Goal: Task Accomplishment & Management: Use online tool/utility

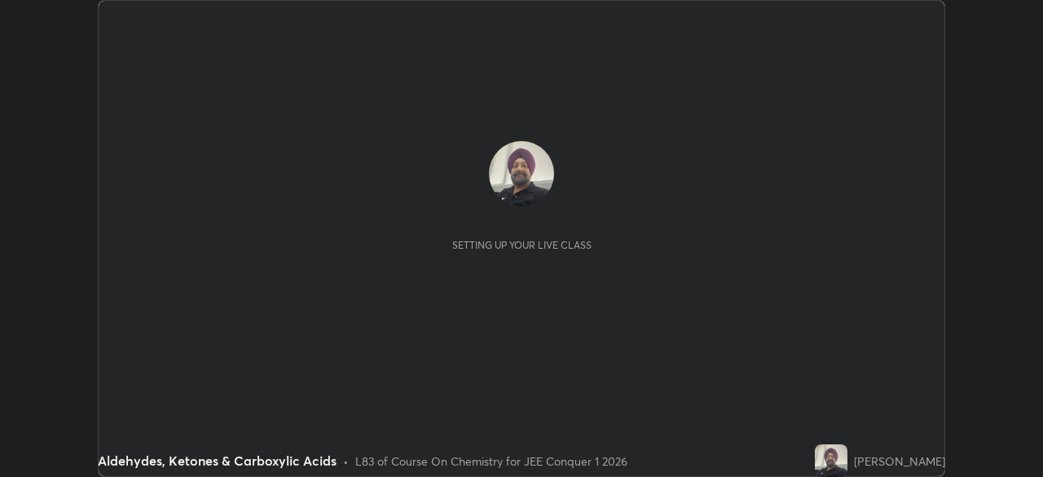
scroll to position [477, 1043]
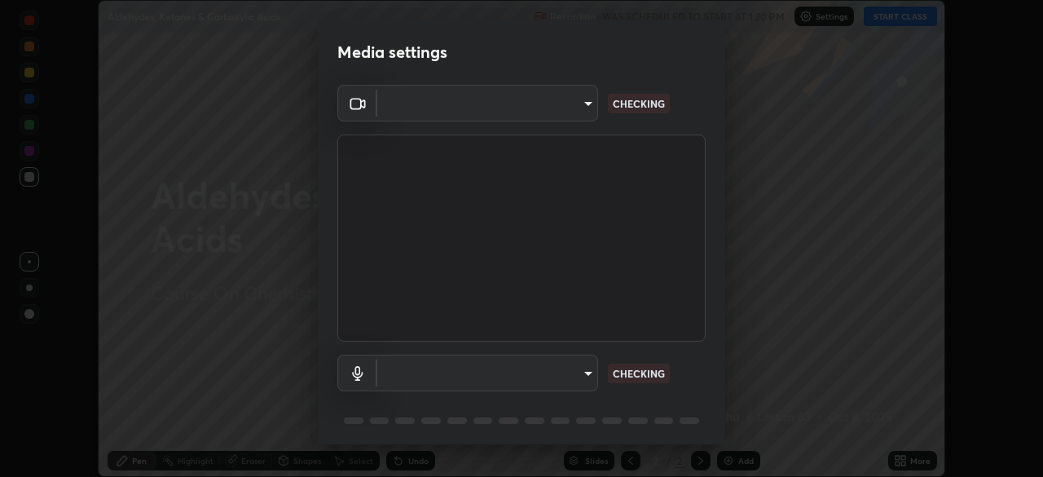
type input "30251ce0796c2ee0dc5d2d3dd8c2e2a63244bb54eceb0ee1850135d5fd661110"
type input "bc2b0f518a8abfd1c79d6f453dc0653015fb7ab2df8f6373aac32cc67599d1ef"
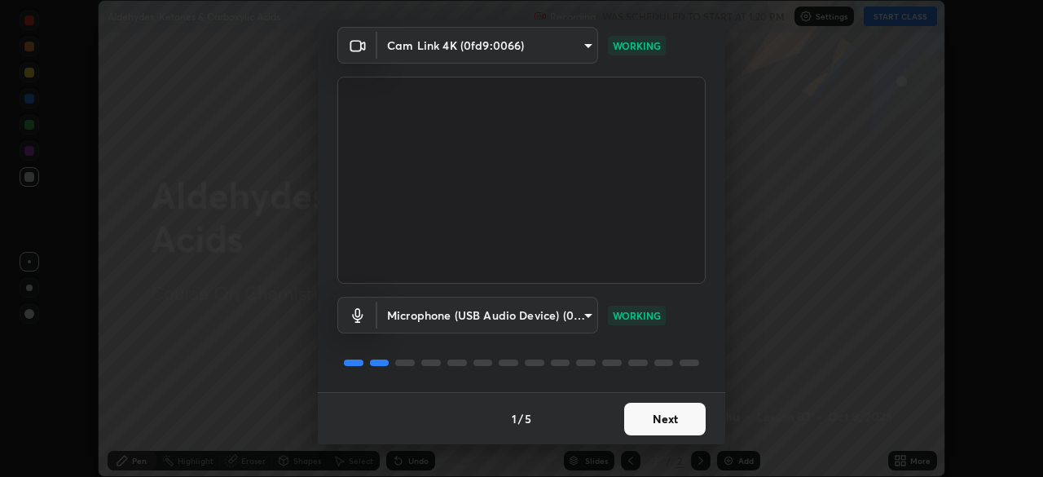
click at [662, 421] on button "Next" at bounding box center [665, 419] width 82 height 33
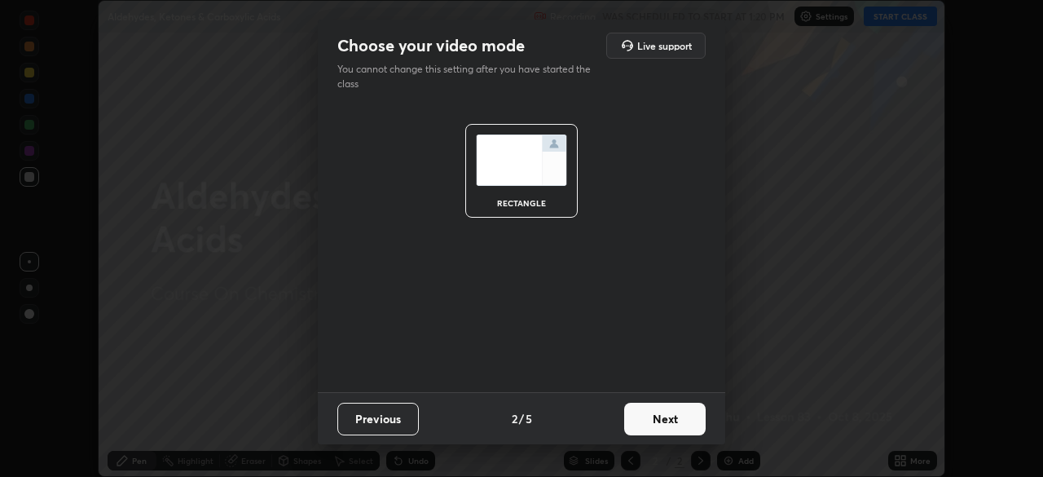
scroll to position [0, 0]
click at [660, 421] on button "Next" at bounding box center [665, 419] width 82 height 33
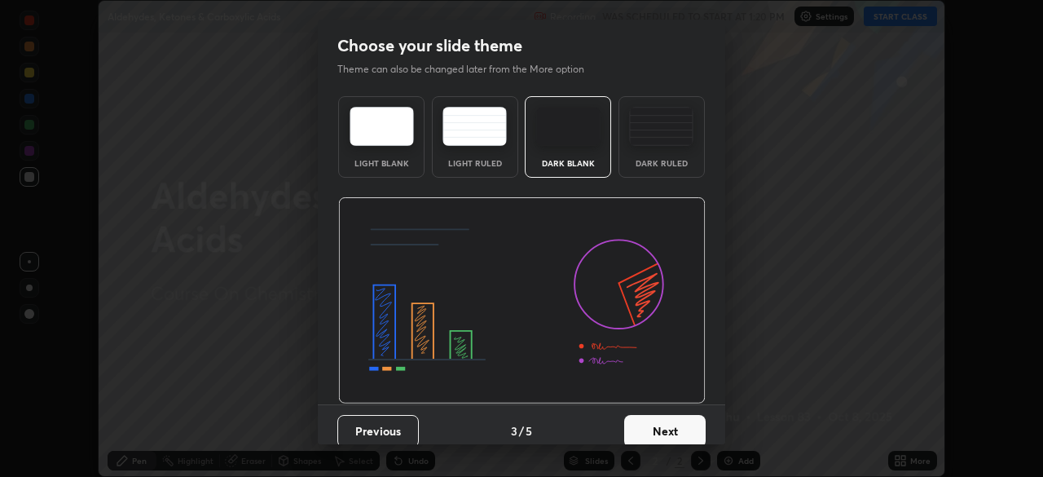
click at [656, 427] on button "Next" at bounding box center [665, 431] width 82 height 33
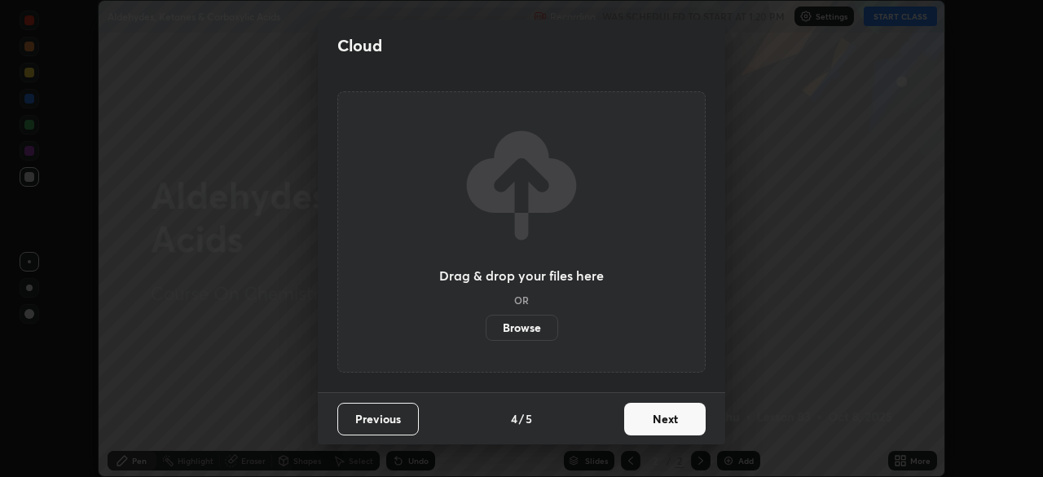
click at [656, 419] on button "Next" at bounding box center [665, 419] width 82 height 33
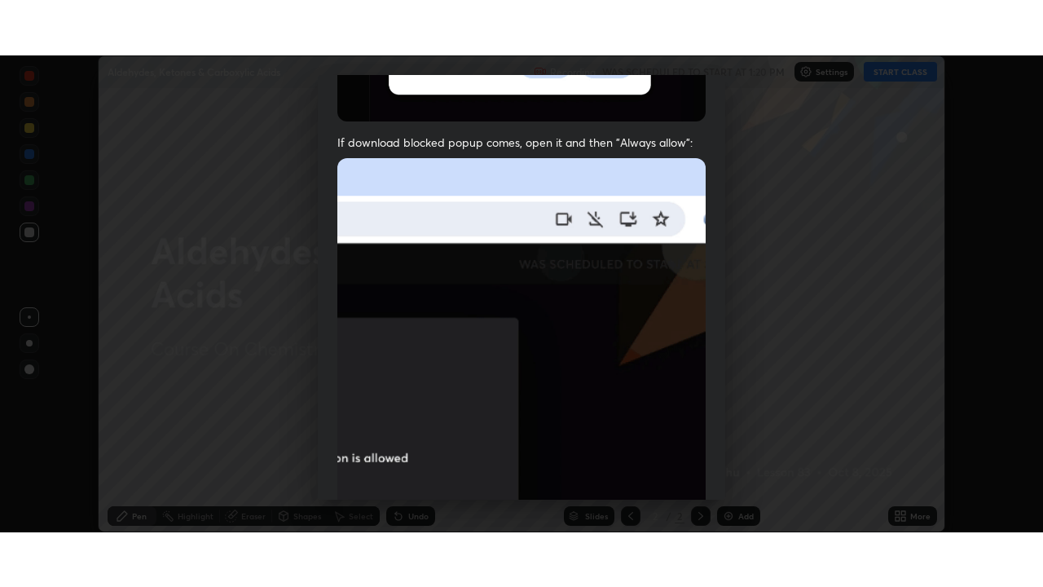
scroll to position [390, 0]
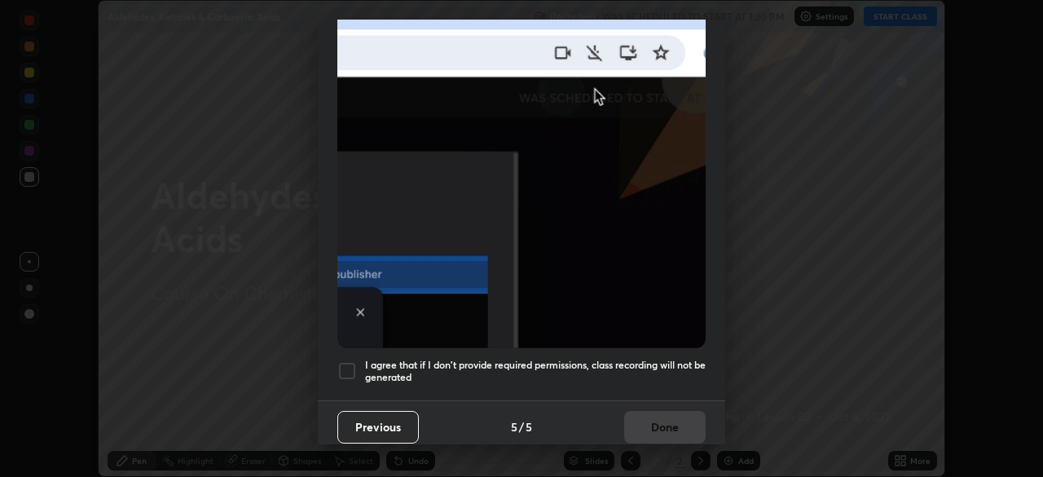
click at [346, 364] on div at bounding box center [347, 371] width 20 height 20
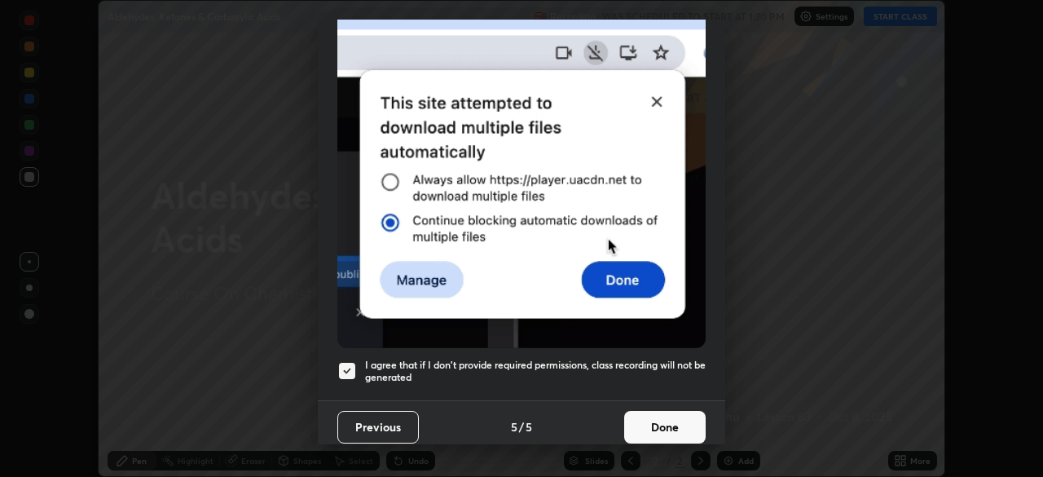
click at [664, 422] on button "Done" at bounding box center [665, 427] width 82 height 33
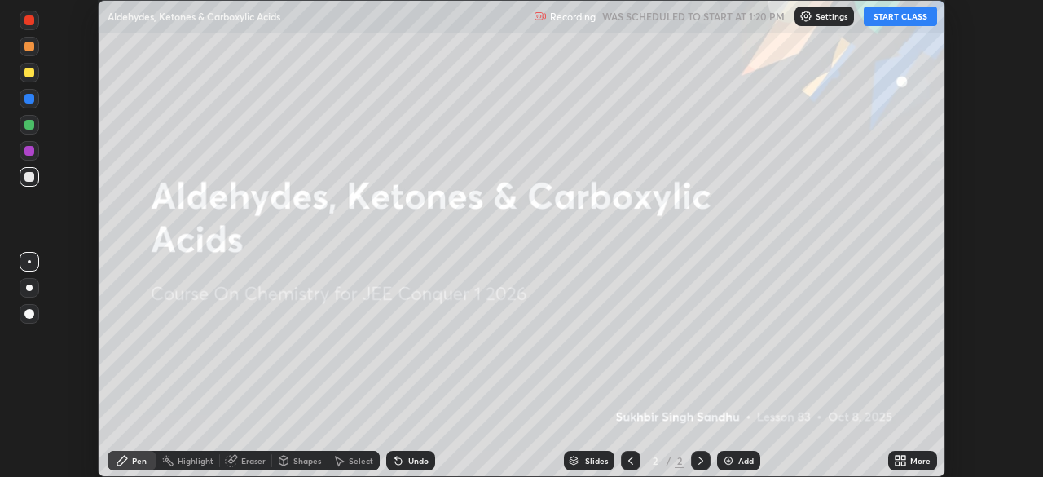
click at [742, 465] on div "Add" at bounding box center [746, 460] width 15 height 8
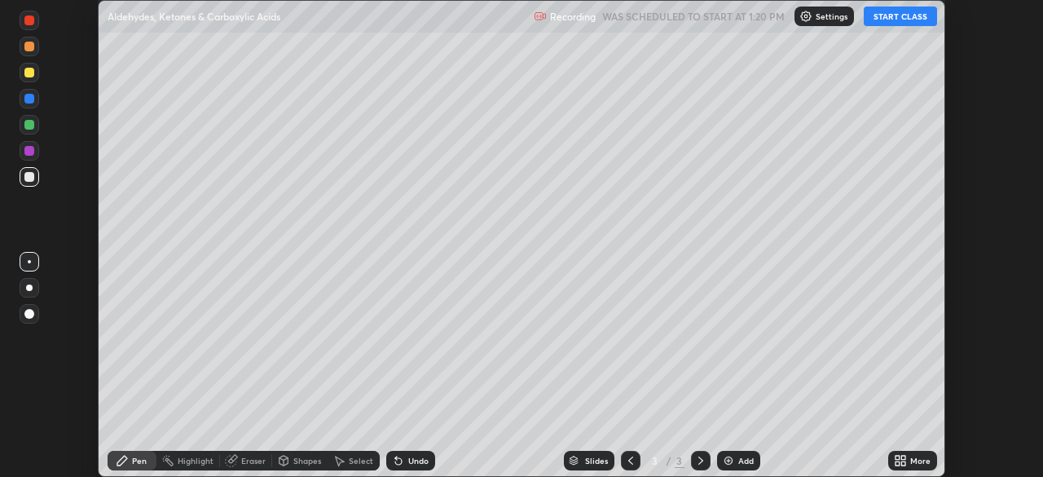
click at [901, 465] on icon at bounding box center [900, 460] width 13 height 13
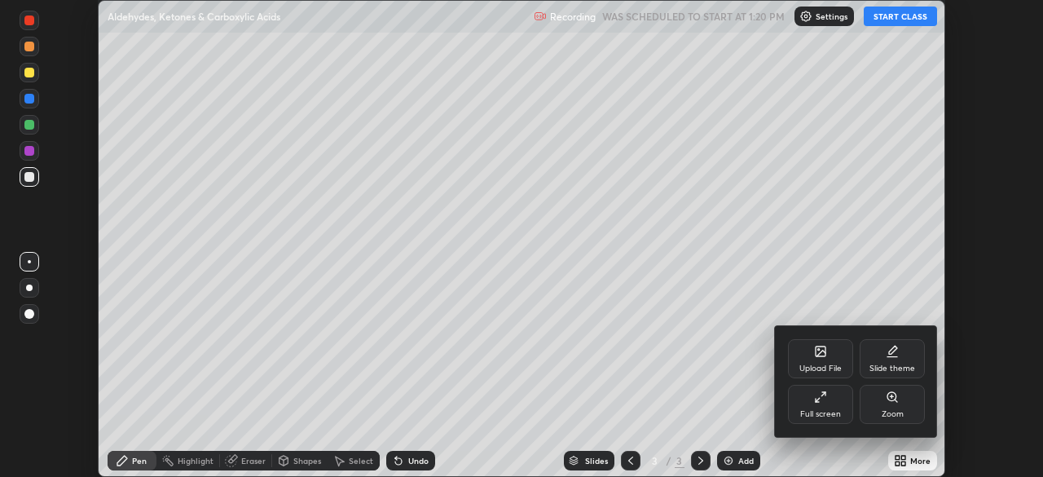
click at [828, 405] on div "Full screen" at bounding box center [820, 404] width 65 height 39
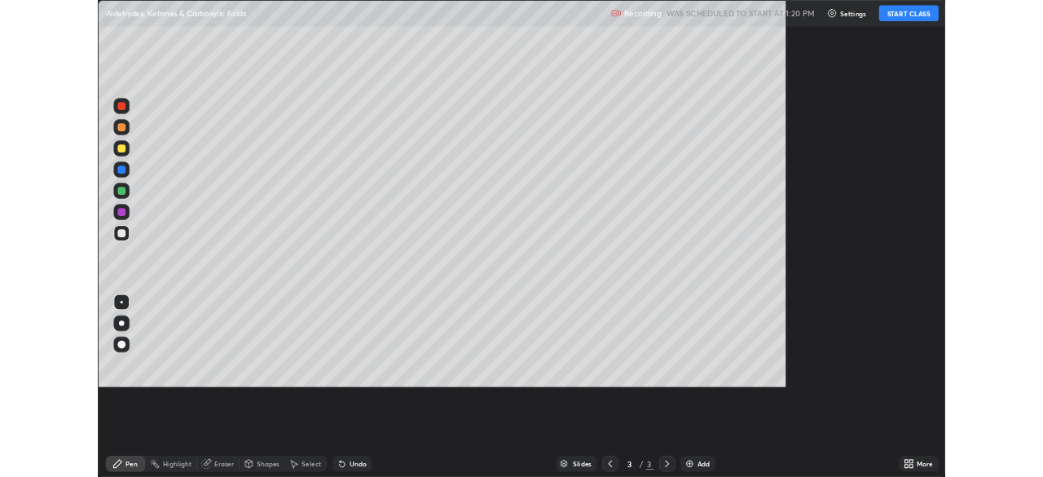
scroll to position [587, 1043]
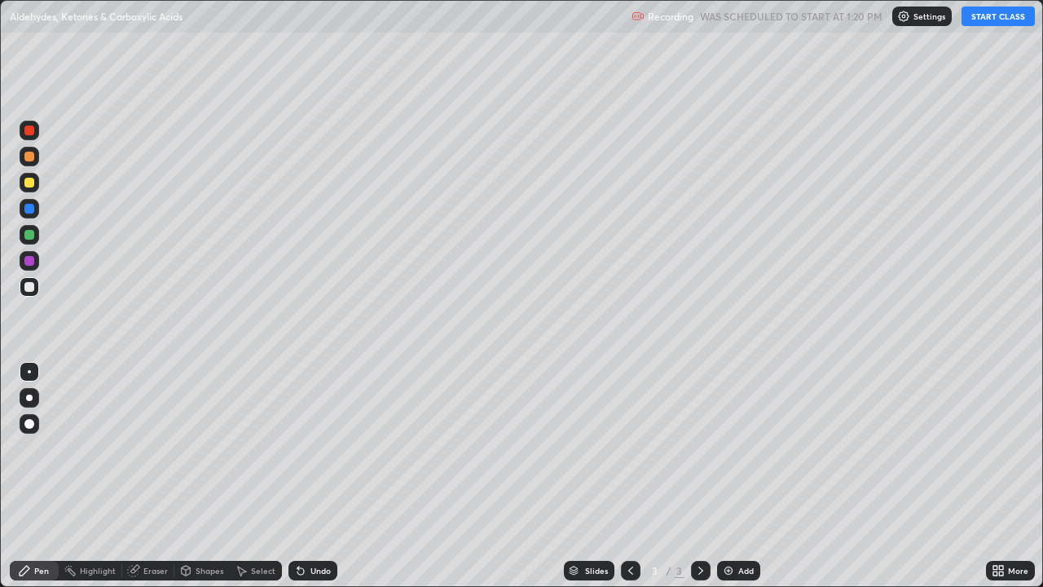
click at [997, 20] on button "START CLASS" at bounding box center [998, 17] width 73 height 20
click at [739, 476] on div "Add" at bounding box center [738, 571] width 43 height 20
click at [28, 237] on div at bounding box center [29, 235] width 10 height 10
click at [28, 185] on div at bounding box center [29, 183] width 10 height 10
click at [728, 476] on img at bounding box center [728, 570] width 13 height 13
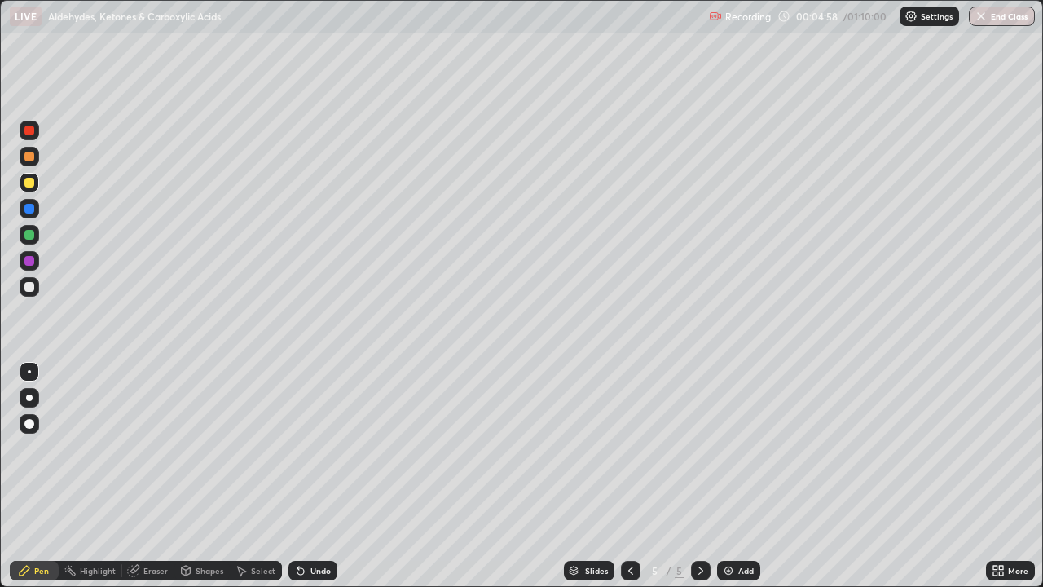
click at [31, 285] on div at bounding box center [29, 287] width 10 height 10
click at [328, 476] on div "Undo" at bounding box center [321, 571] width 20 height 8
click at [747, 476] on div "Add" at bounding box center [738, 571] width 43 height 20
click at [148, 476] on div "Eraser" at bounding box center [155, 571] width 24 height 8
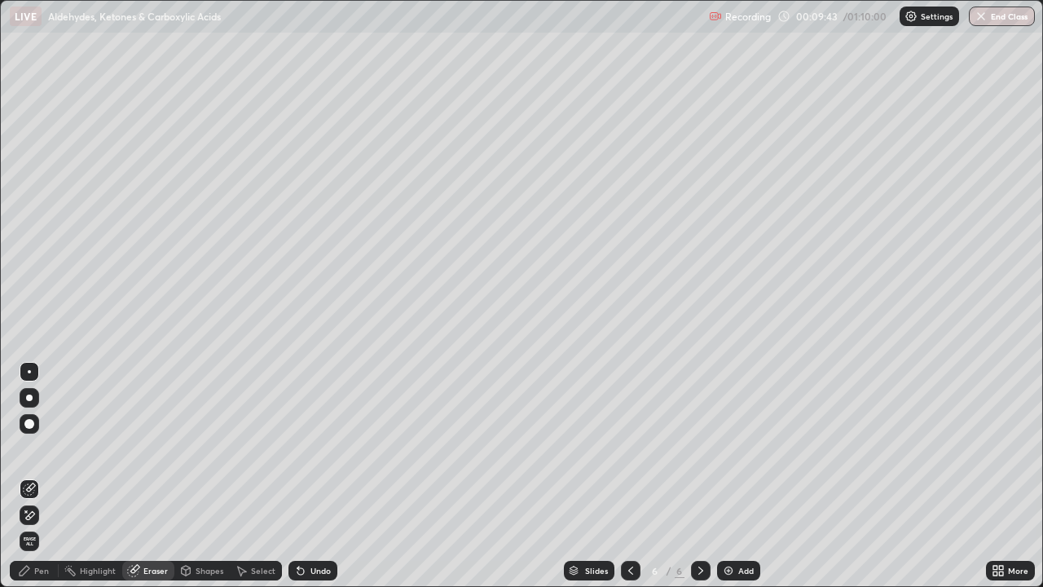
click at [42, 476] on div "Pen" at bounding box center [41, 571] width 15 height 8
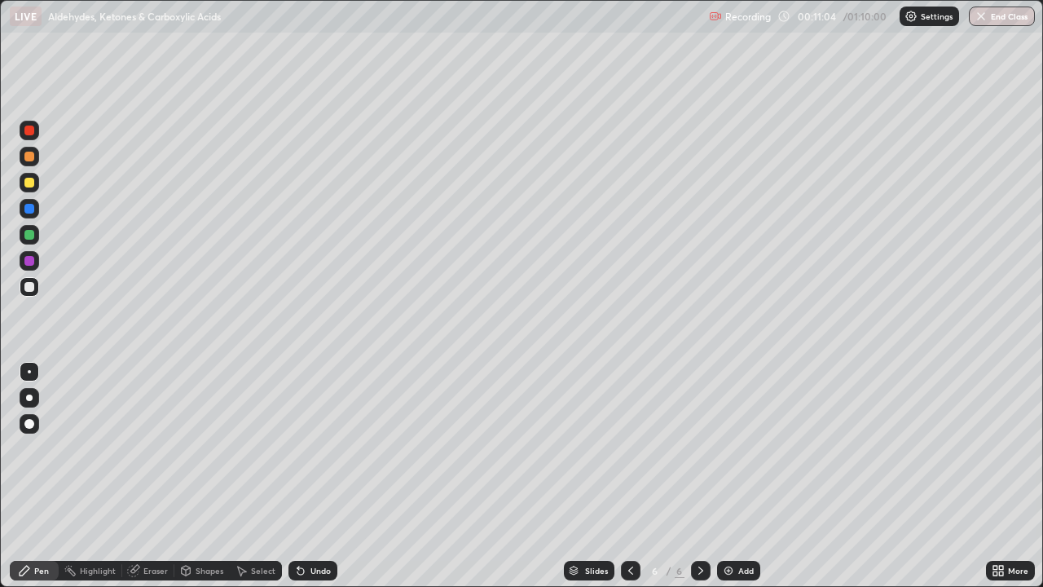
click at [317, 476] on div "Undo" at bounding box center [321, 571] width 20 height 8
click at [734, 476] on div "Add" at bounding box center [738, 571] width 43 height 20
click at [633, 476] on icon at bounding box center [630, 570] width 13 height 13
click at [629, 476] on icon at bounding box center [630, 570] width 13 height 13
click at [633, 476] on icon at bounding box center [630, 570] width 13 height 13
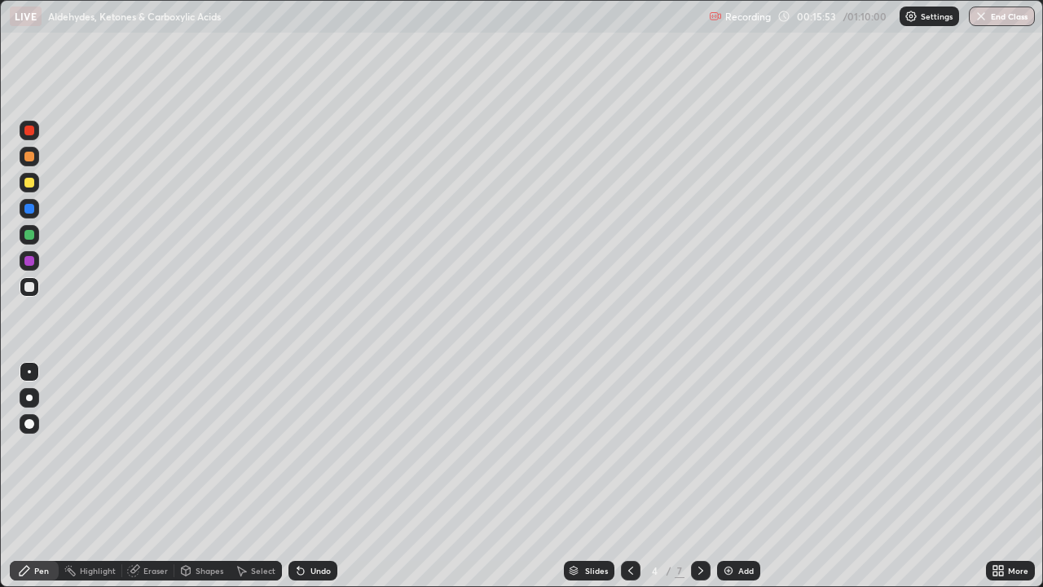
click at [629, 476] on icon at bounding box center [630, 570] width 13 height 13
click at [699, 476] on icon at bounding box center [701, 570] width 13 height 13
click at [700, 476] on icon at bounding box center [701, 570] width 13 height 13
click at [699, 476] on icon at bounding box center [701, 570] width 13 height 13
click at [702, 476] on div at bounding box center [701, 571] width 20 height 20
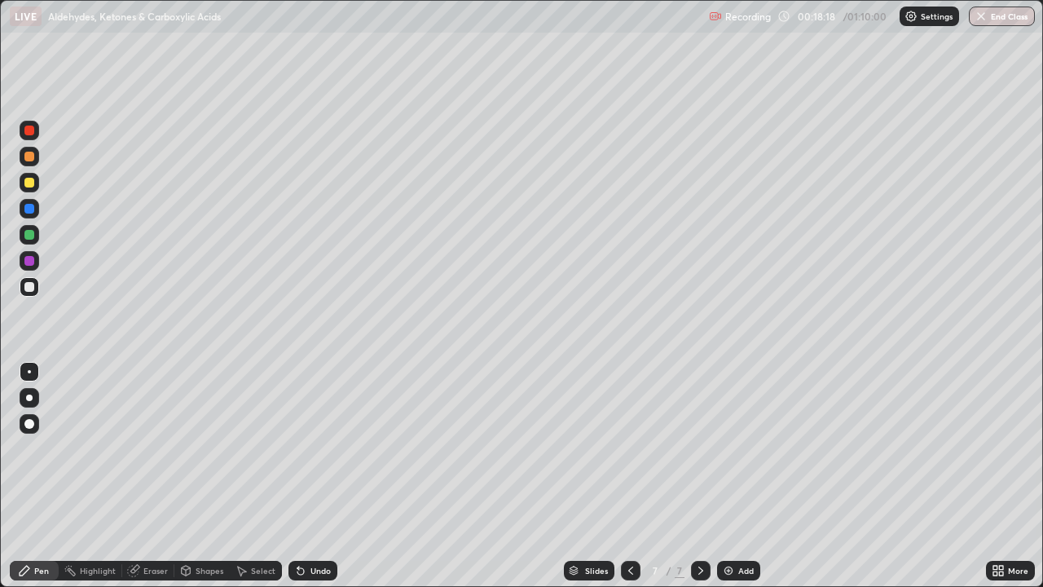
click at [745, 476] on div "Add" at bounding box center [738, 571] width 43 height 20
click at [743, 476] on div "Add" at bounding box center [746, 571] width 15 height 8
click at [150, 476] on div "Eraser" at bounding box center [155, 571] width 24 height 8
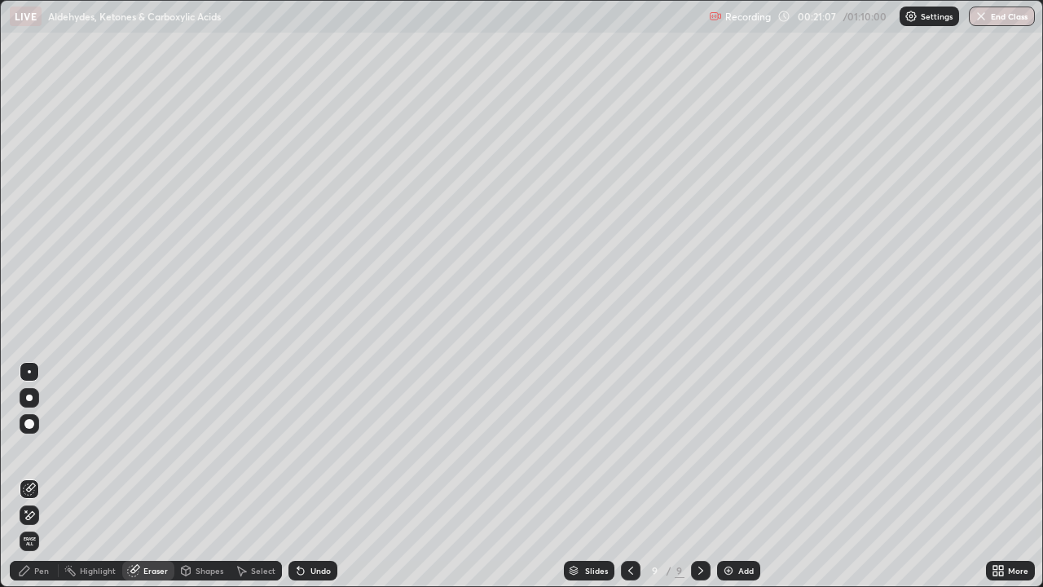
click at [40, 476] on div "Pen" at bounding box center [41, 571] width 15 height 8
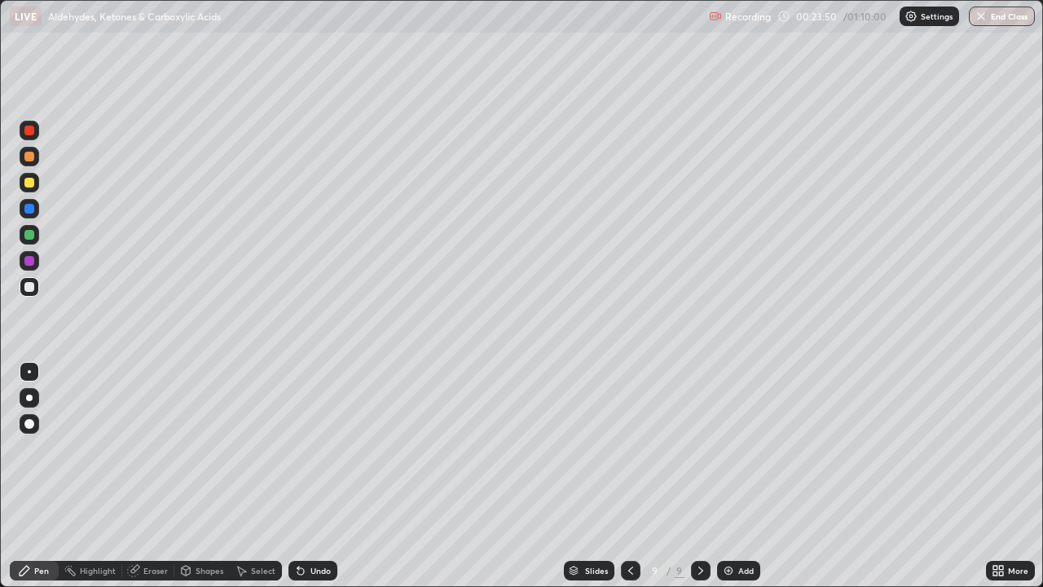
click at [328, 476] on div "Undo" at bounding box center [321, 571] width 20 height 8
click at [743, 476] on div "Add" at bounding box center [746, 571] width 15 height 8
click at [747, 476] on div "Add" at bounding box center [746, 571] width 15 height 8
click at [312, 476] on div "Undo" at bounding box center [321, 571] width 20 height 8
click at [314, 476] on div "Undo" at bounding box center [321, 571] width 20 height 8
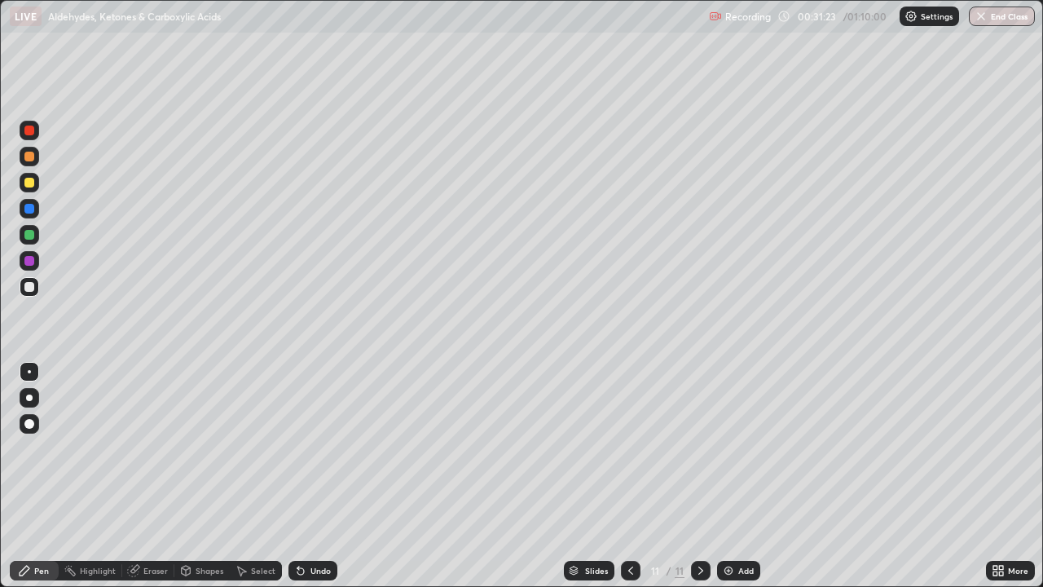
click at [733, 476] on img at bounding box center [728, 570] width 13 height 13
click at [324, 476] on div "Undo" at bounding box center [321, 571] width 20 height 8
click at [323, 476] on div "Undo" at bounding box center [321, 571] width 20 height 8
click at [747, 476] on div "Add" at bounding box center [738, 571] width 43 height 20
click at [324, 476] on div "Undo" at bounding box center [321, 571] width 20 height 8
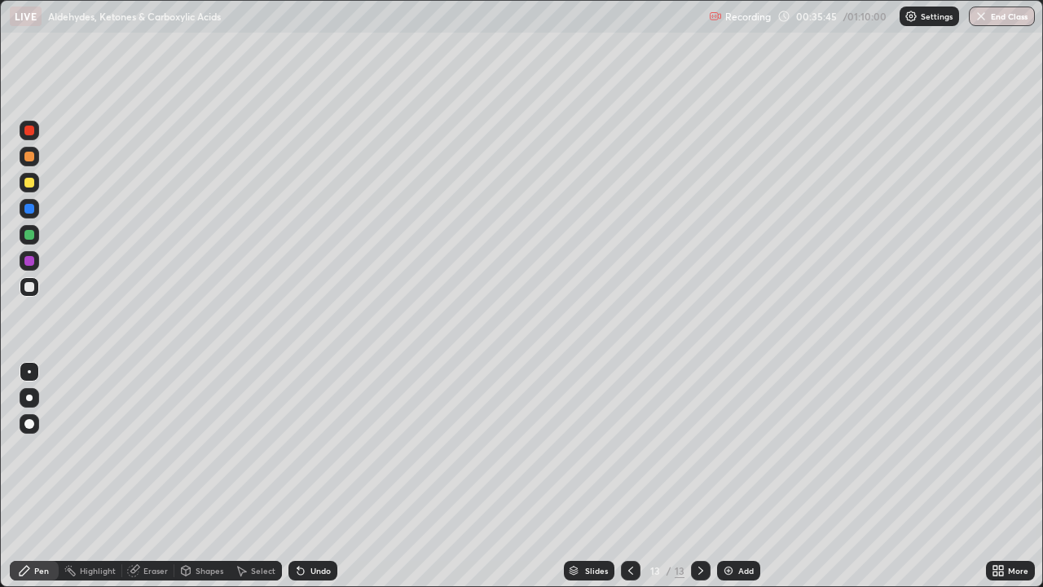
click at [324, 476] on div "Undo" at bounding box center [321, 571] width 20 height 8
click at [319, 476] on div "Undo" at bounding box center [321, 571] width 20 height 8
click at [315, 476] on div "Undo" at bounding box center [313, 571] width 49 height 20
click at [315, 476] on div "Undo" at bounding box center [321, 571] width 20 height 8
click at [732, 476] on img at bounding box center [728, 570] width 13 height 13
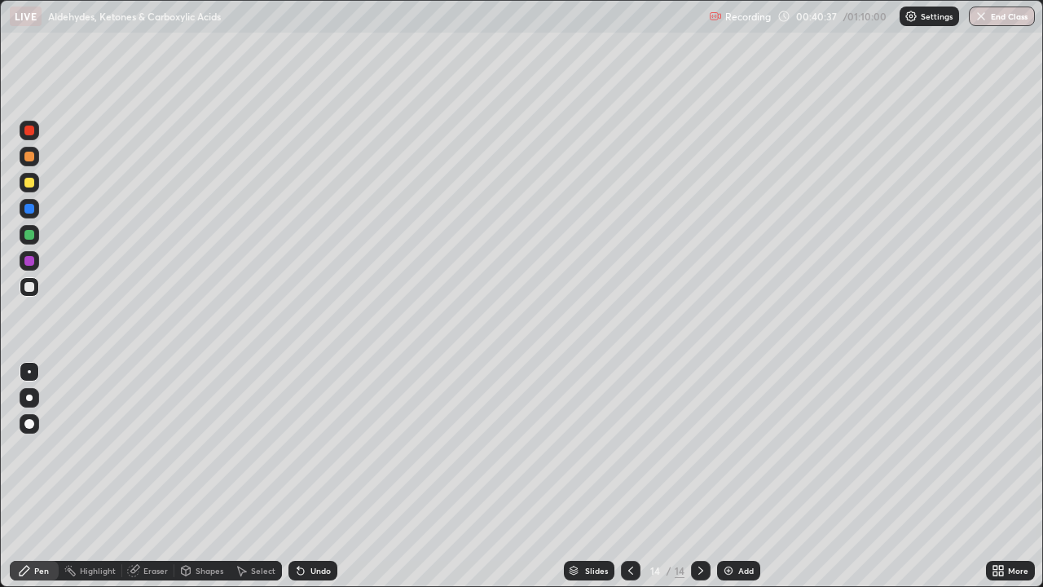
click at [329, 476] on div "Undo" at bounding box center [313, 571] width 49 height 20
click at [733, 476] on img at bounding box center [728, 570] width 13 height 13
click at [163, 476] on div "Eraser" at bounding box center [155, 571] width 24 height 8
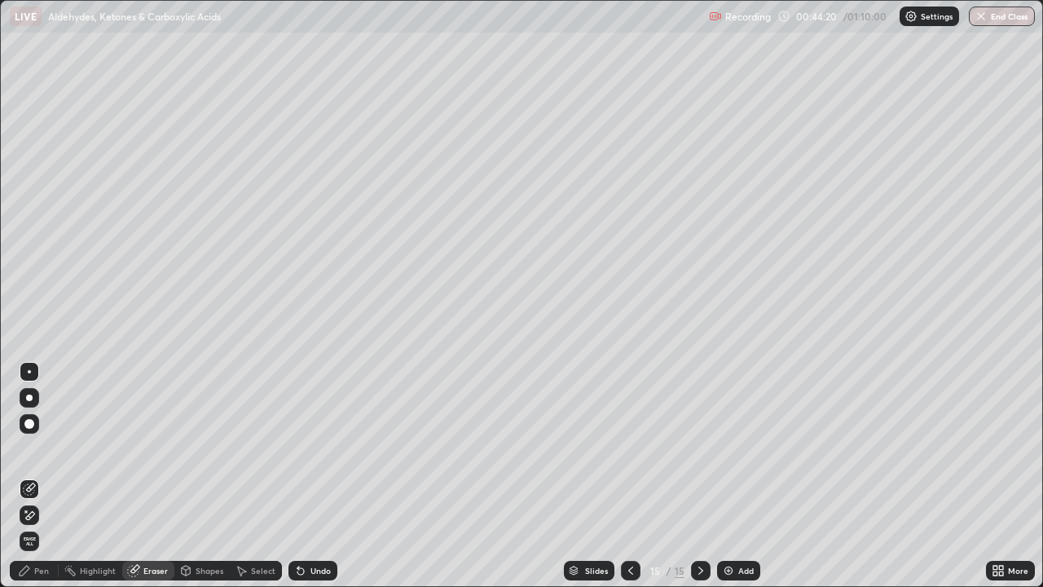
click at [50, 476] on div "Pen" at bounding box center [34, 571] width 49 height 20
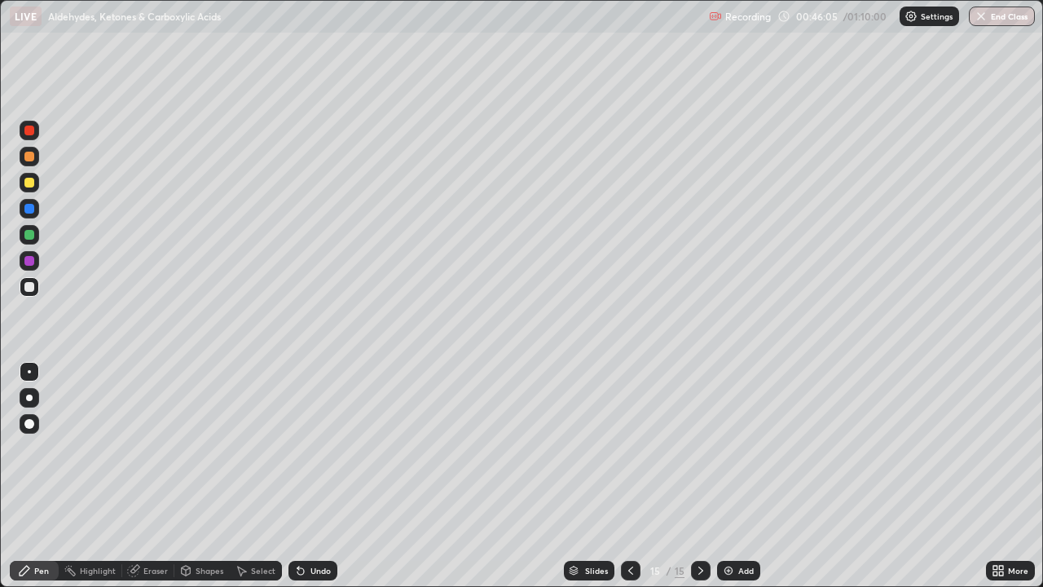
click at [628, 476] on icon at bounding box center [630, 570] width 13 height 13
click at [699, 476] on icon at bounding box center [701, 570] width 13 height 13
click at [746, 476] on div "Add" at bounding box center [746, 571] width 15 height 8
click at [754, 476] on div "Add" at bounding box center [738, 571] width 43 height 20
click at [320, 476] on div "Undo" at bounding box center [321, 571] width 20 height 8
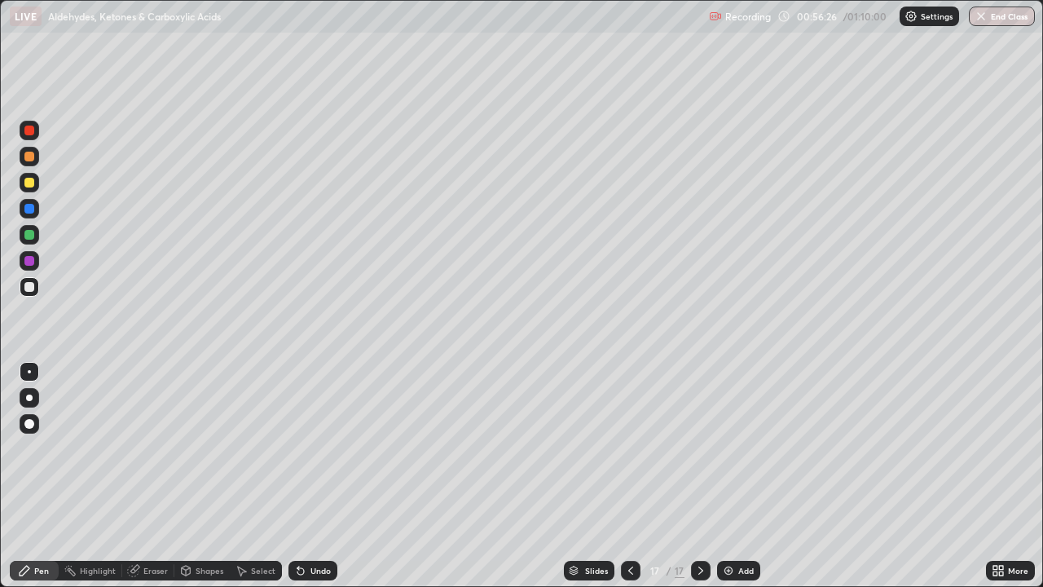
click at [743, 476] on div "Add" at bounding box center [738, 571] width 43 height 20
click at [306, 476] on div "Undo" at bounding box center [313, 571] width 49 height 20
click at [750, 476] on div "Add" at bounding box center [746, 571] width 15 height 8
click at [320, 476] on div "Undo" at bounding box center [321, 571] width 20 height 8
click at [321, 476] on div "Undo" at bounding box center [321, 571] width 20 height 8
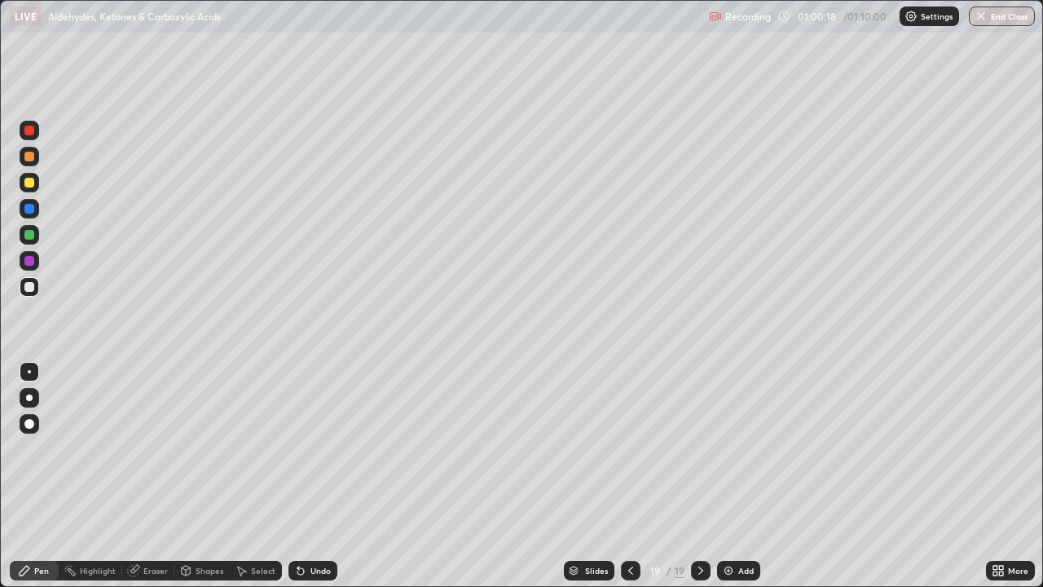
click at [147, 476] on div "Eraser" at bounding box center [155, 571] width 24 height 8
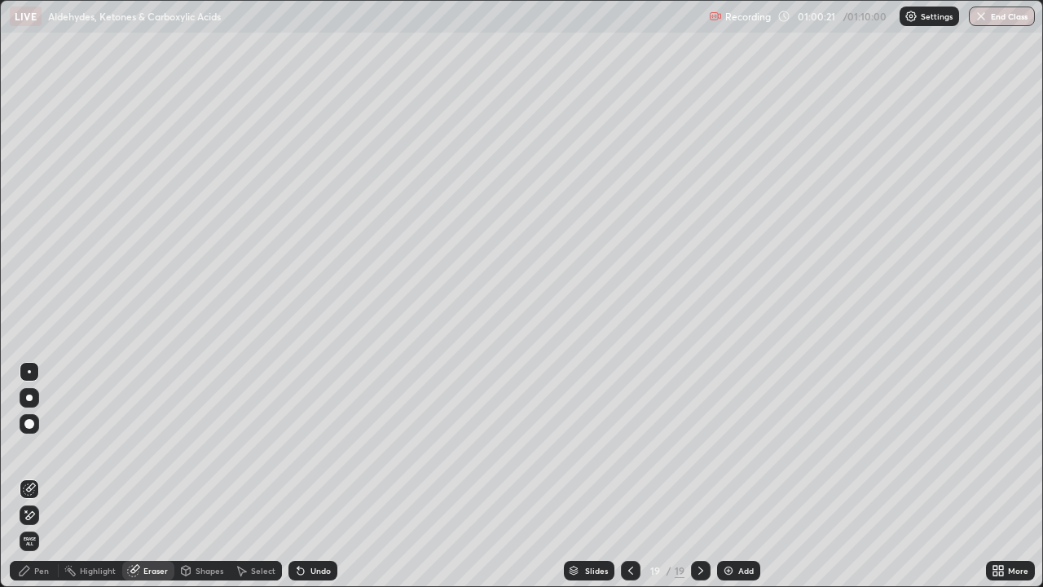
click at [49, 476] on div "Pen" at bounding box center [34, 571] width 49 height 20
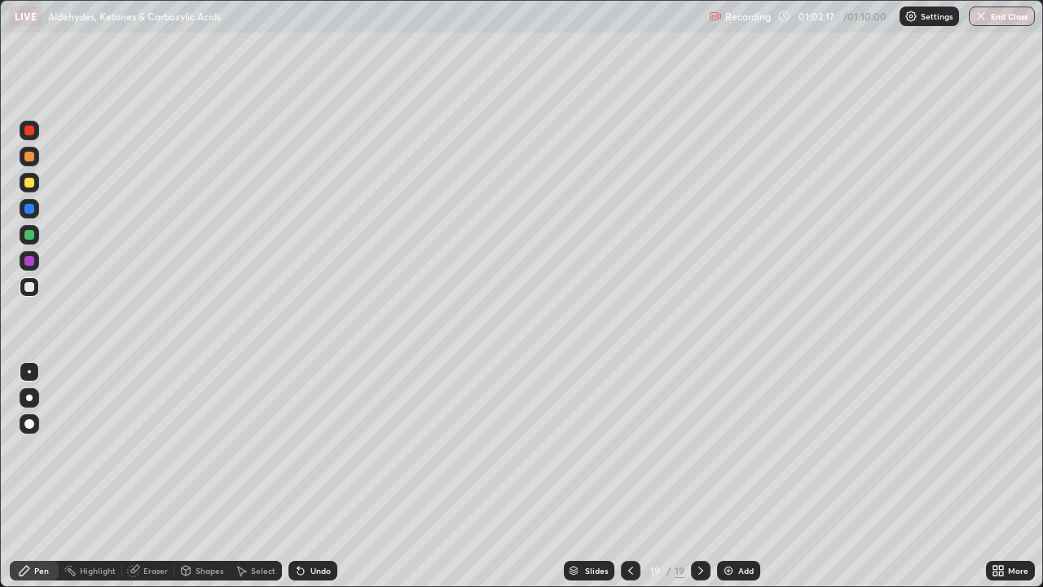
click at [313, 476] on div "Undo" at bounding box center [321, 571] width 20 height 8
click at [311, 476] on div "Undo" at bounding box center [321, 571] width 20 height 8
click at [747, 476] on div "Add" at bounding box center [738, 571] width 43 height 20
click at [980, 15] on img "button" at bounding box center [982, 16] width 13 height 13
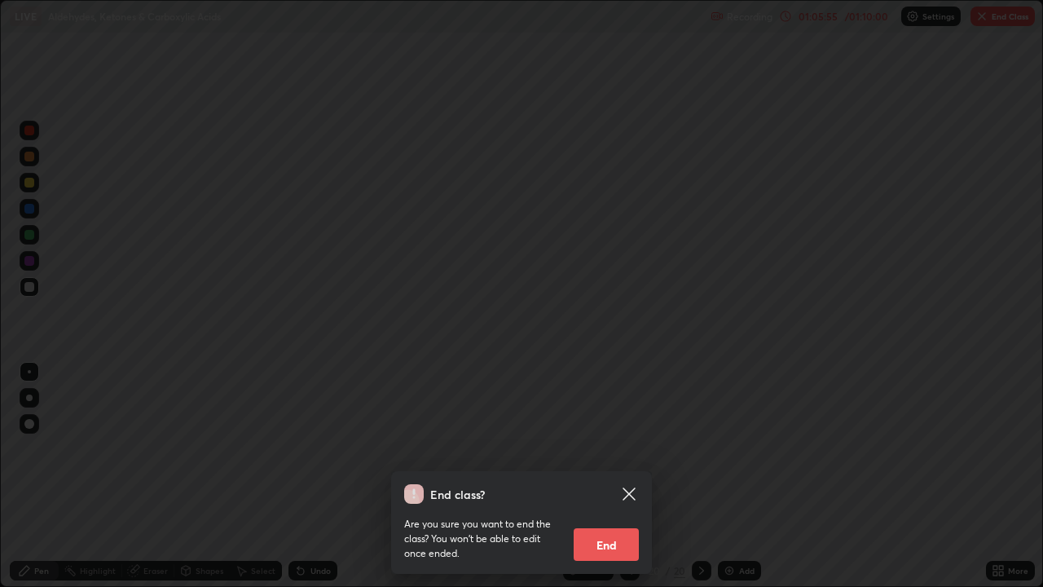
click at [612, 476] on button "End" at bounding box center [606, 544] width 65 height 33
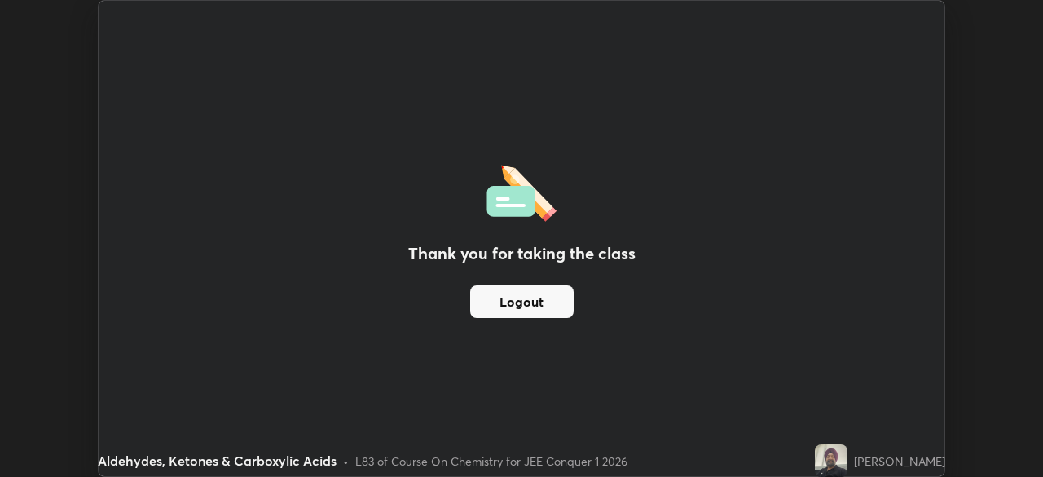
scroll to position [81038, 80471]
